Goal: Use online tool/utility: Utilize a website feature to perform a specific function

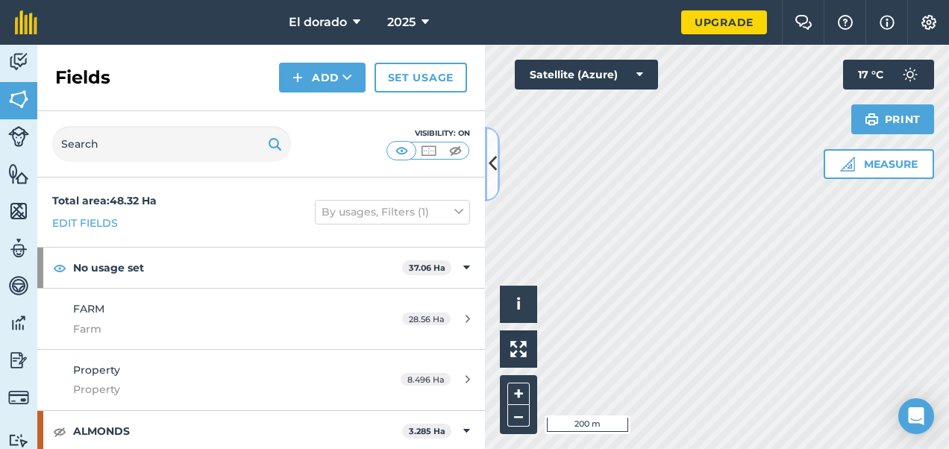
click at [495, 168] on icon at bounding box center [493, 164] width 8 height 26
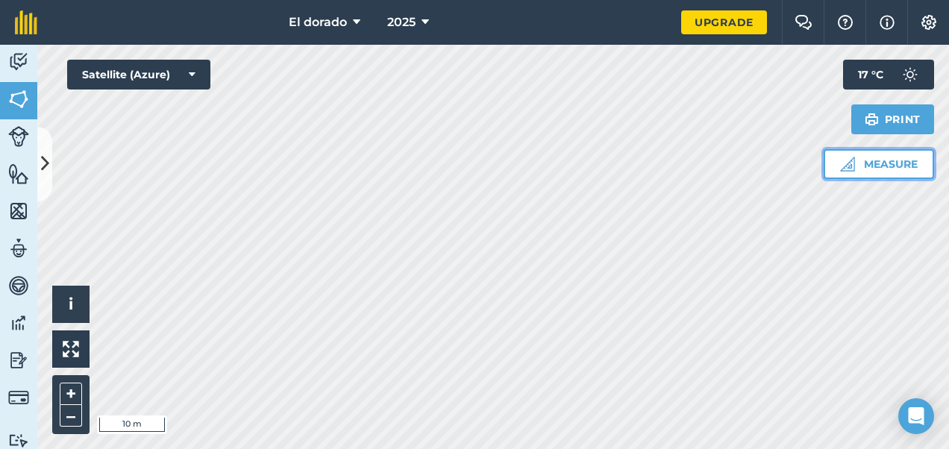
click at [887, 167] on button "Measure" at bounding box center [879, 164] width 110 height 30
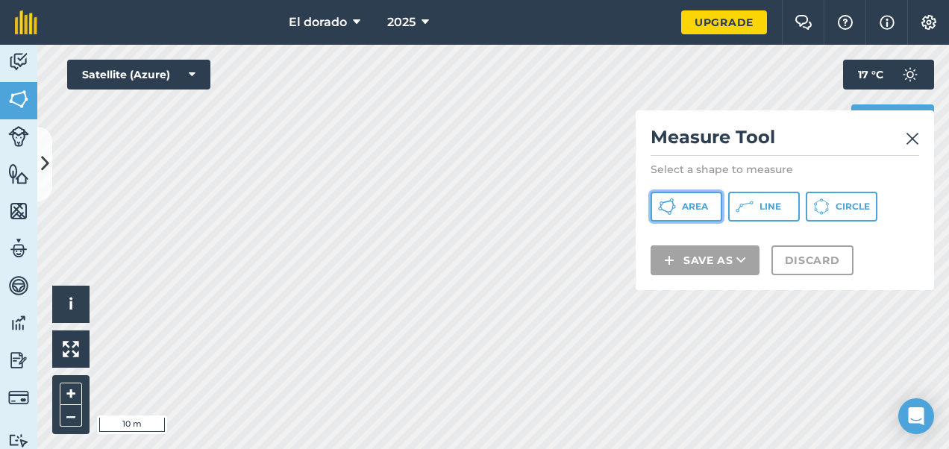
click at [695, 207] on span "Area" at bounding box center [695, 207] width 26 height 12
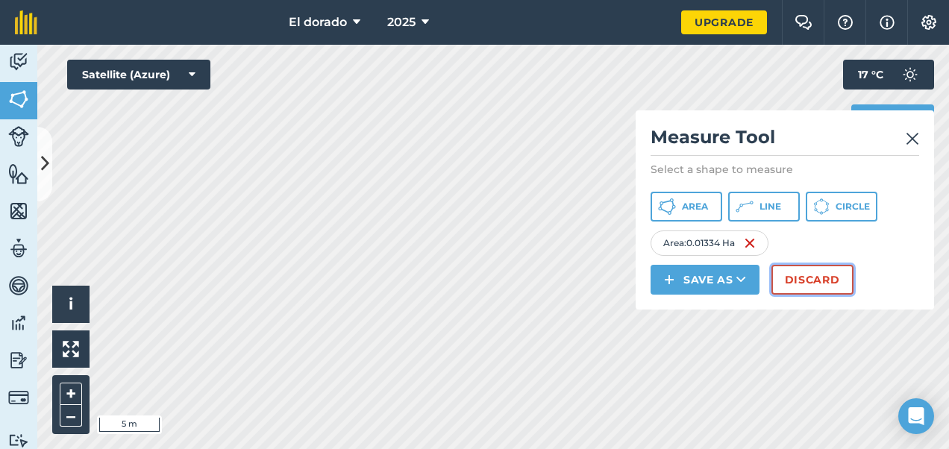
click at [806, 286] on button "Discard" at bounding box center [812, 280] width 82 height 30
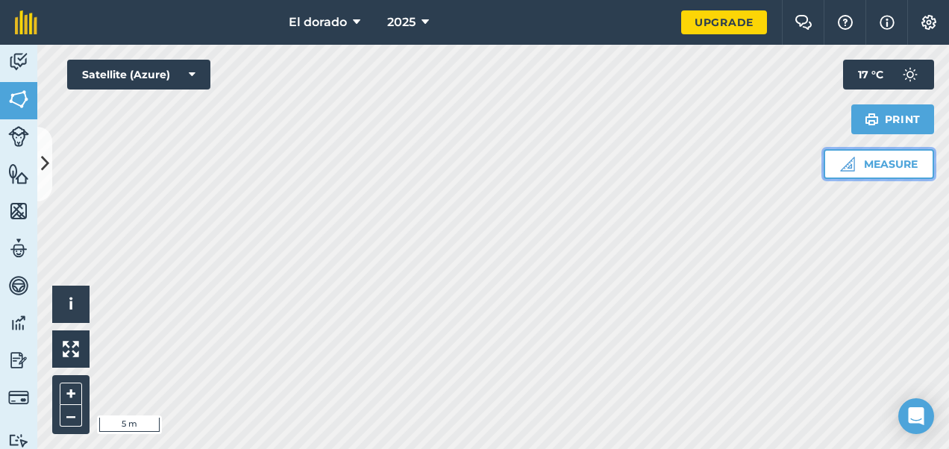
click at [895, 166] on button "Measure" at bounding box center [879, 164] width 110 height 30
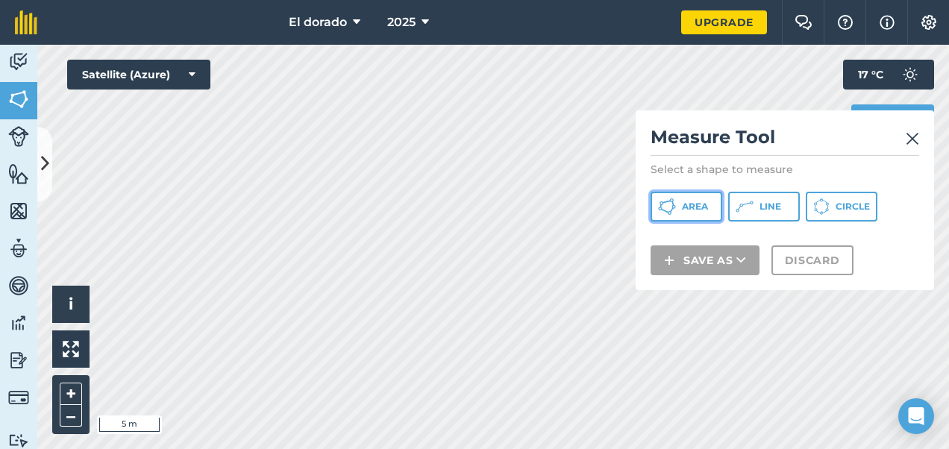
click at [682, 201] on span "Area" at bounding box center [695, 207] width 26 height 12
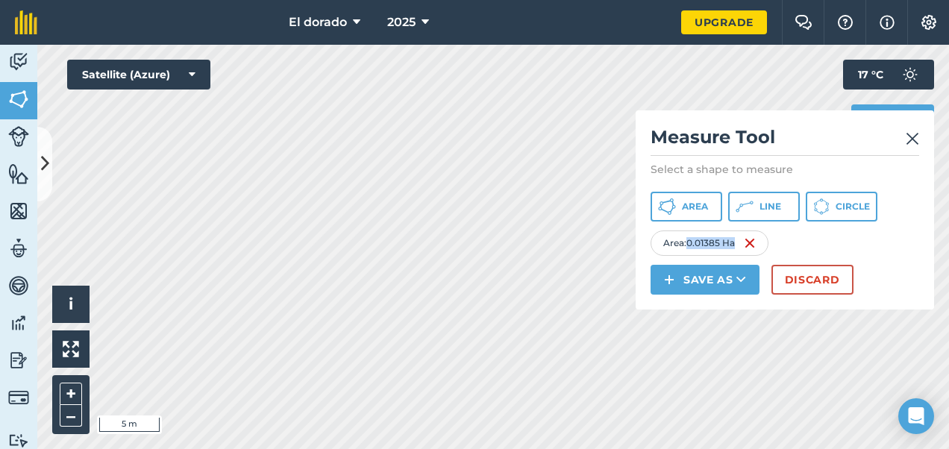
drag, startPoint x: 734, startPoint y: 243, endPoint x: 686, endPoint y: 242, distance: 47.8
click at [686, 242] on div "Area : 0.01385 Ha" at bounding box center [710, 243] width 118 height 25
copy div "0.01385 Ha"
click at [809, 283] on button "Discard" at bounding box center [812, 280] width 82 height 30
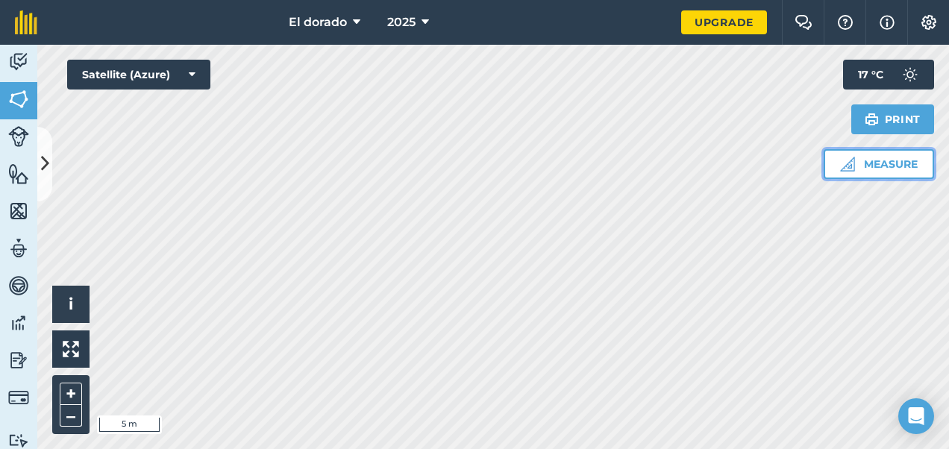
click at [888, 162] on button "Measure" at bounding box center [879, 164] width 110 height 30
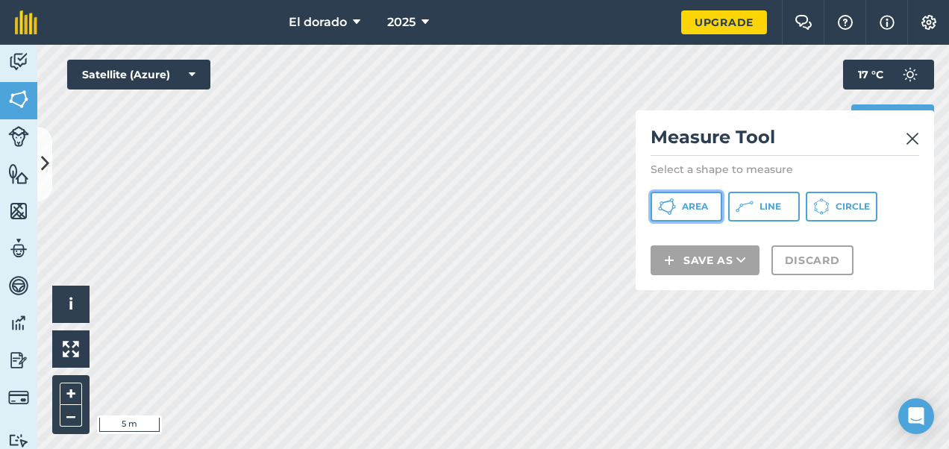
click at [700, 209] on span "Area" at bounding box center [695, 207] width 26 height 12
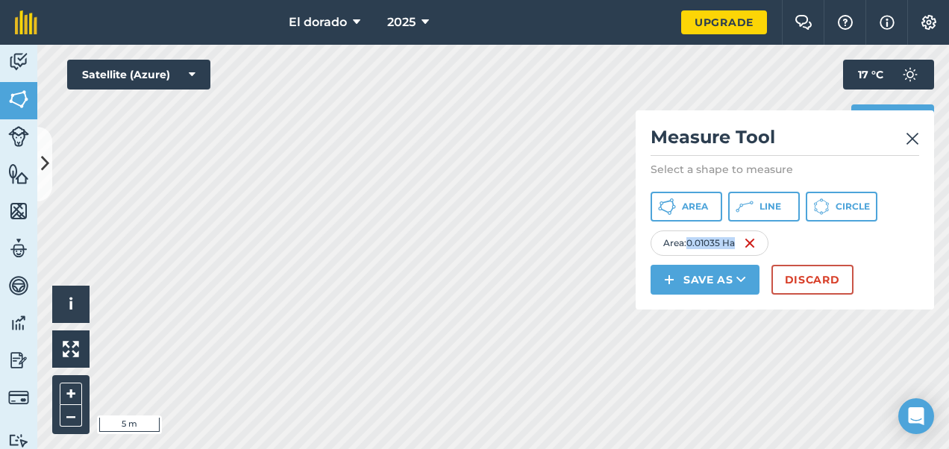
drag, startPoint x: 736, startPoint y: 242, endPoint x: 688, endPoint y: 243, distance: 47.8
click at [688, 243] on div "Area : 0.01035 Ha" at bounding box center [710, 243] width 118 height 25
copy div "0.01035 Ha"
